Goal: Find specific page/section: Find specific page/section

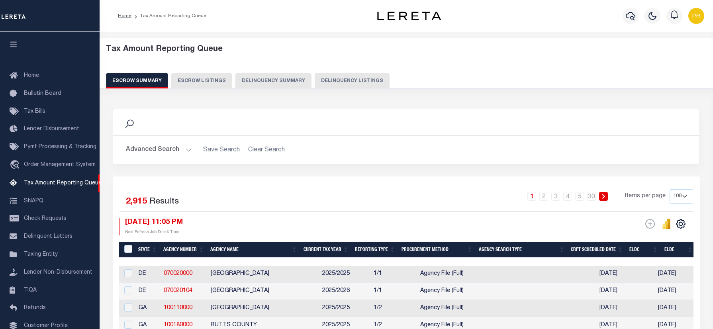
select select "100"
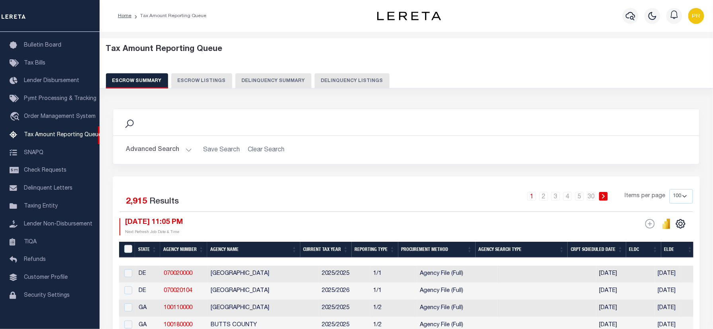
click at [334, 83] on button "Delinquency Listings" at bounding box center [352, 80] width 75 height 15
select select "100"
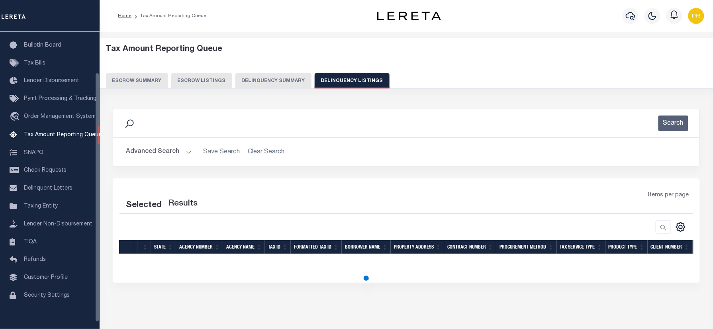
select select "100"
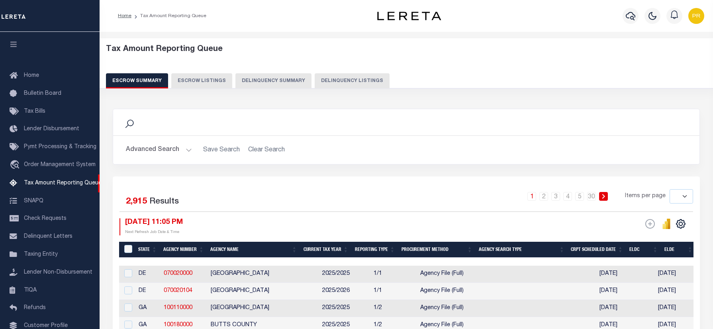
select select
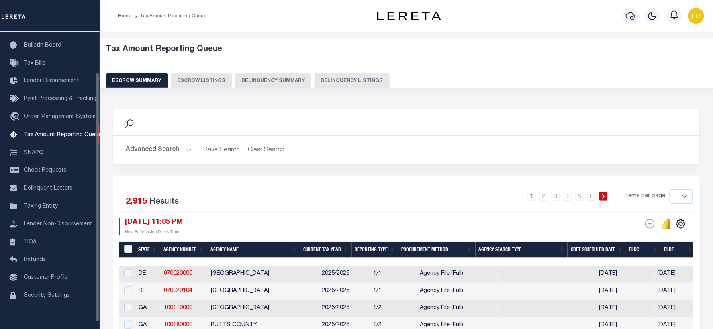
click at [340, 79] on button "Delinquency Listings" at bounding box center [352, 80] width 75 height 15
select select "100"
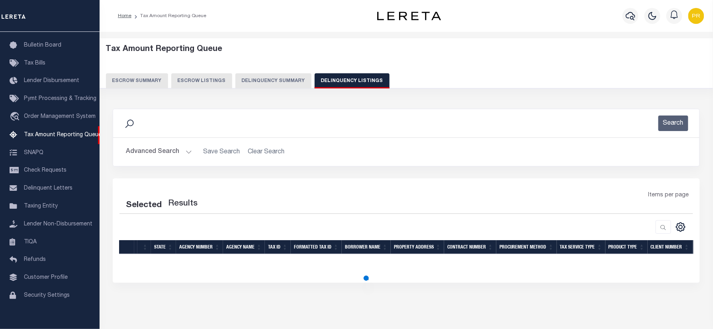
select select "100"
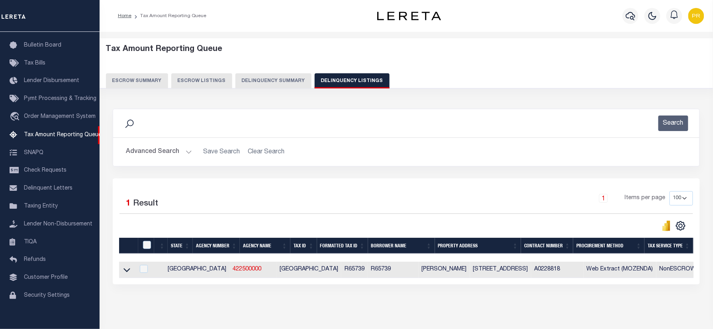
drag, startPoint x: 343, startPoint y: 306, endPoint x: 492, endPoint y: 318, distance: 149.9
click at [343, 306] on div "Data sync process is currently running, you may face some response delays. Sear…" at bounding box center [407, 205] width 598 height 208
